Goal: Ask a question

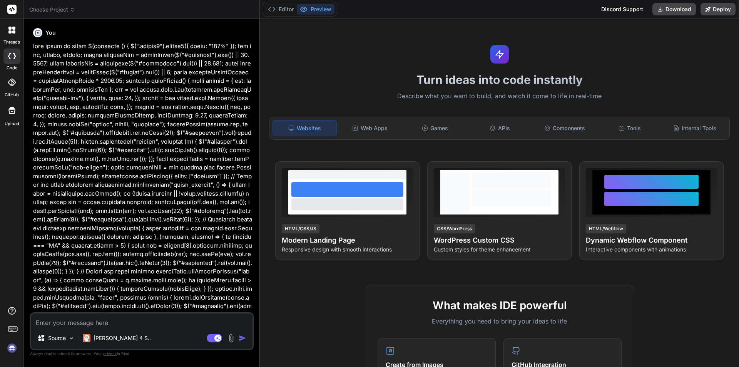
scroll to position [193, 0]
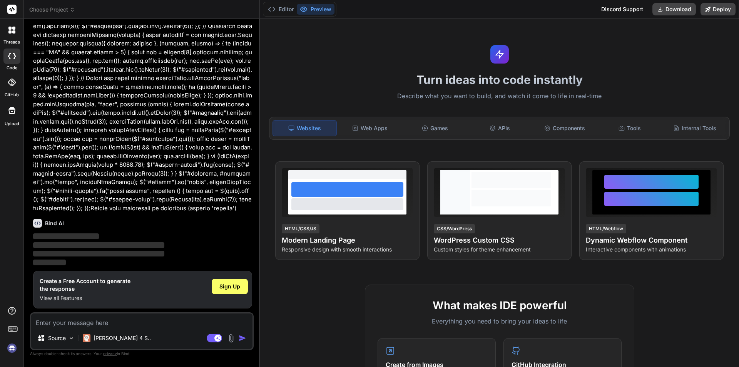
click at [13, 7] on icon at bounding box center [12, 9] width 6 height 5
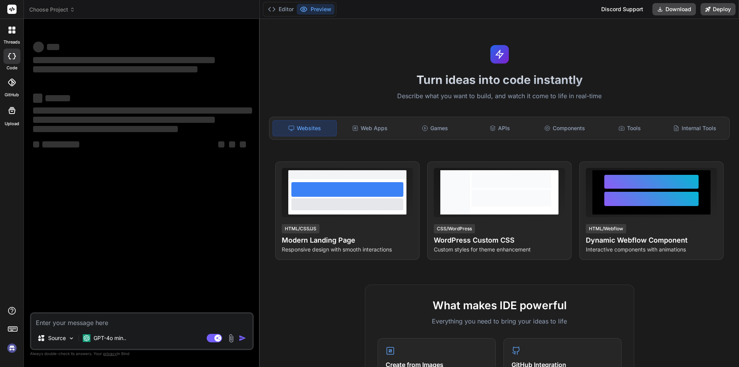
type textarea "x"
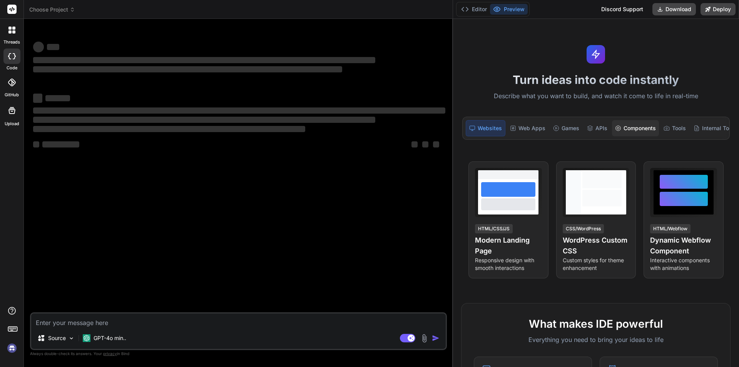
drag, startPoint x: 259, startPoint y: 109, endPoint x: 656, endPoint y: 121, distance: 397.5
click at [656, 121] on div "Choose Project Created with Pixso. Bind AI Web Search Created with Pixso. Code …" at bounding box center [381, 183] width 715 height 367
click at [84, 323] on textarea at bounding box center [238, 320] width 415 height 14
paste textarea "#215732"
type textarea "#215732"
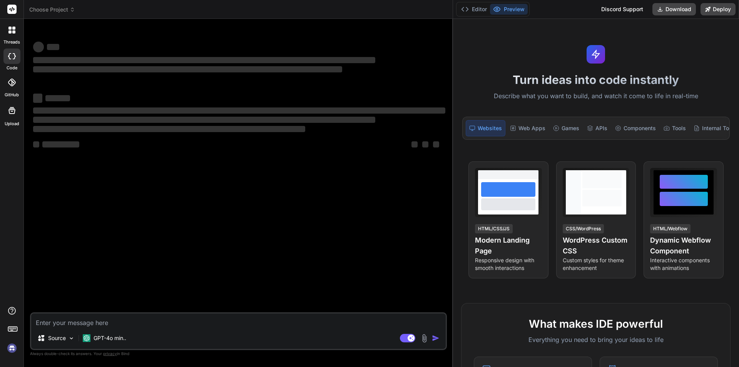
type textarea "x"
drag, startPoint x: 71, startPoint y: 325, endPoint x: 28, endPoint y: 325, distance: 43.5
click at [28, 325] on div "Bind AI Web Search Created with Pixso. Code Generator ‌ ‌ ‌ ‌ ‌ ‌ ‌ ‌ ‌ ‌ ‌ ‌ ‌…" at bounding box center [238, 193] width 429 height 348
type textarea "#215732"
type textarea "x"
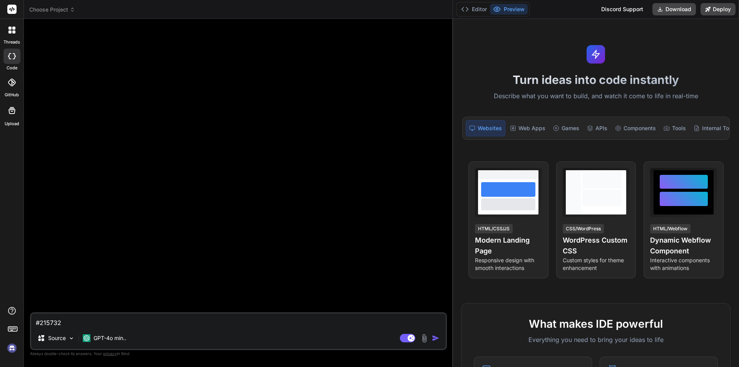
drag, startPoint x: 70, startPoint y: 325, endPoint x: 16, endPoint y: 325, distance: 53.9
click at [16, 325] on div "threads code GitHub Upload Choose Project Created with Pixso. Bind AI Web Searc…" at bounding box center [369, 183] width 739 height 367
paste textarea "how can i achieve below in laravel 11 o We need to add Tremendous Activity – ma…"
type textarea "how can i achieve below in laravel 11 o We need to add Tremendous Activity – ma…"
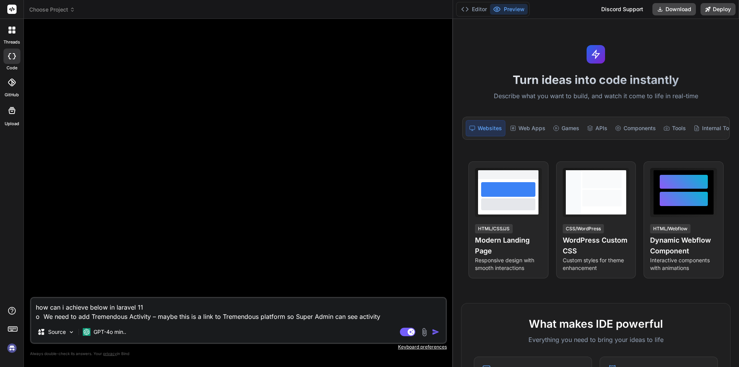
type textarea "x"
click at [44, 318] on textarea "how can i achieve below in laravel 11 o We need to add Tremendous Activity – ma…" at bounding box center [238, 309] width 415 height 23
type textarea "how can i achieve below in laravel 11 oWe need to add Tremendous Activity – may…"
type textarea "x"
type textarea "how can i achieve below in laravel 11 We need to add Tremendous Activity – mayb…"
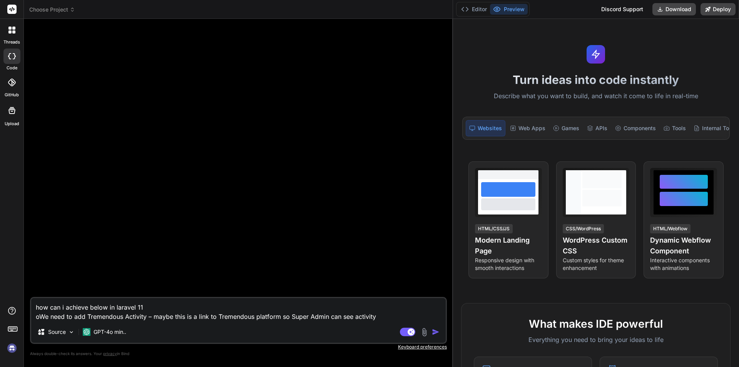
type textarea "x"
type textarea "how can i achieve below in laravel 11 We need to add Tremendous Activity – mayb…"
click at [436, 330] on img "button" at bounding box center [436, 332] width 8 height 8
type textarea "x"
